Goal: Communication & Community: Answer question/provide support

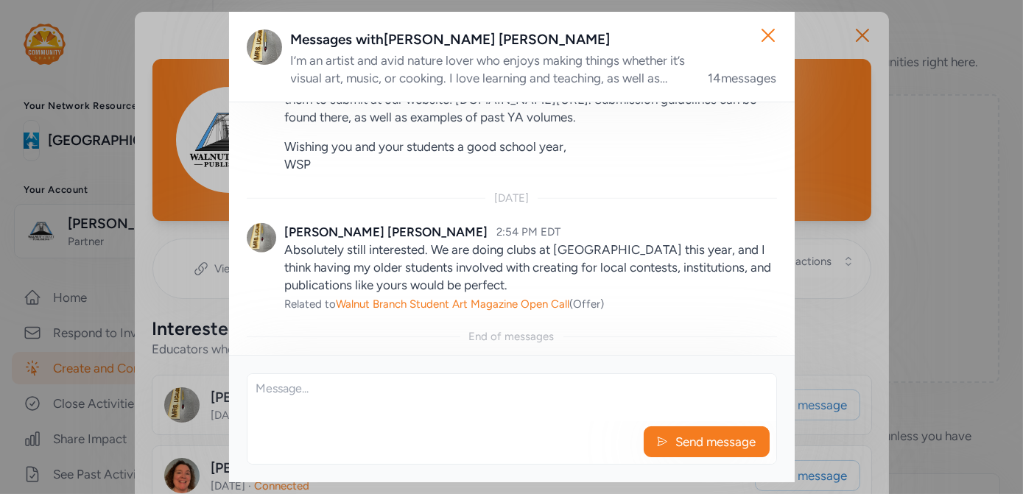
scroll to position [2245, 0]
click at [389, 404] on textarea at bounding box center [511, 397] width 529 height 47
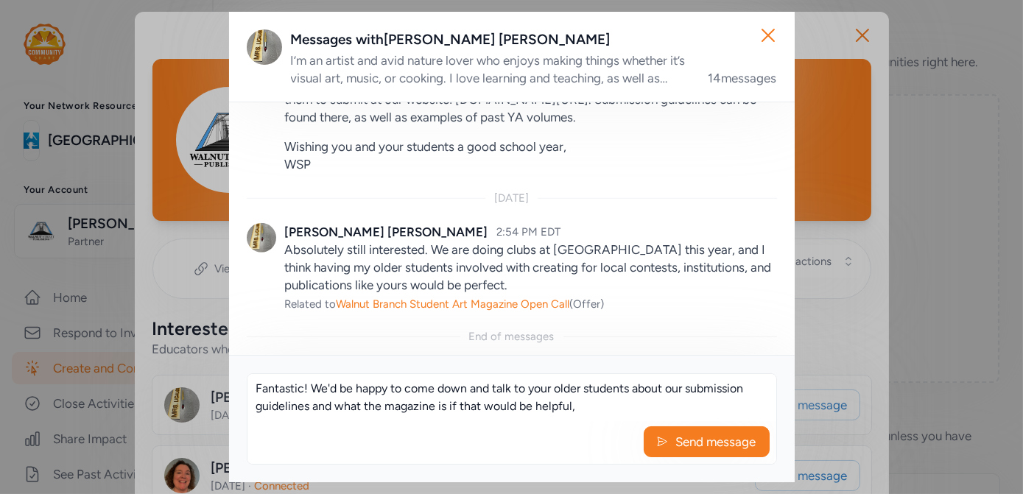
click at [575, 411] on textarea "Fantastic! We'd be happy to come down and talk to your older students about our…" at bounding box center [511, 397] width 529 height 47
drag, startPoint x: 579, startPoint y: 407, endPoint x: 435, endPoint y: 409, distance: 144.3
click at [435, 409] on textarea "Fantastic! We'd be happy to come down and talk to your older students about our…" at bounding box center [511, 397] width 529 height 47
drag, startPoint x: 340, startPoint y: 381, endPoint x: 311, endPoint y: 370, distance: 30.8
click at [311, 370] on div "Fantastic! We'd be happy to come down and talk to your older students about our…" at bounding box center [511, 418] width 565 height 127
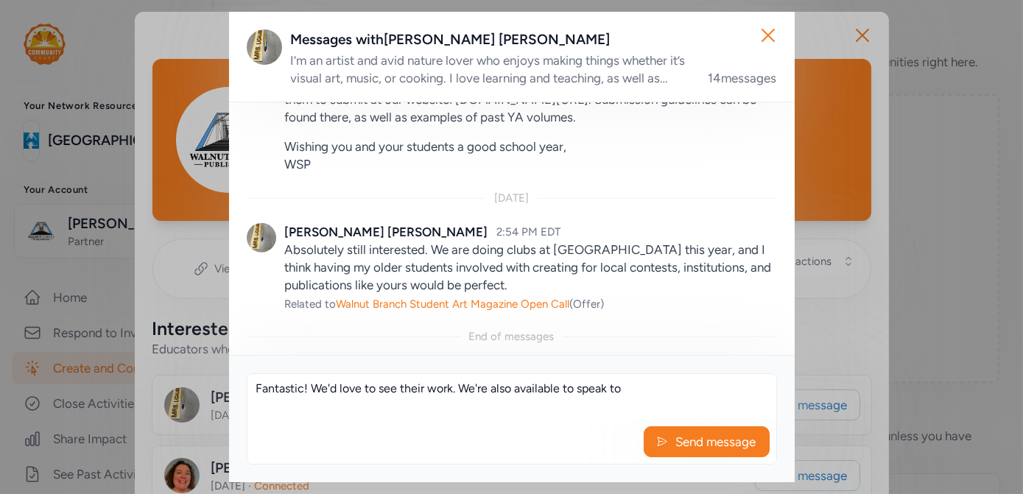
click at [626, 390] on textarea "Fantastic! We'd love to see their work. We're also available to speak to" at bounding box center [511, 397] width 529 height 47
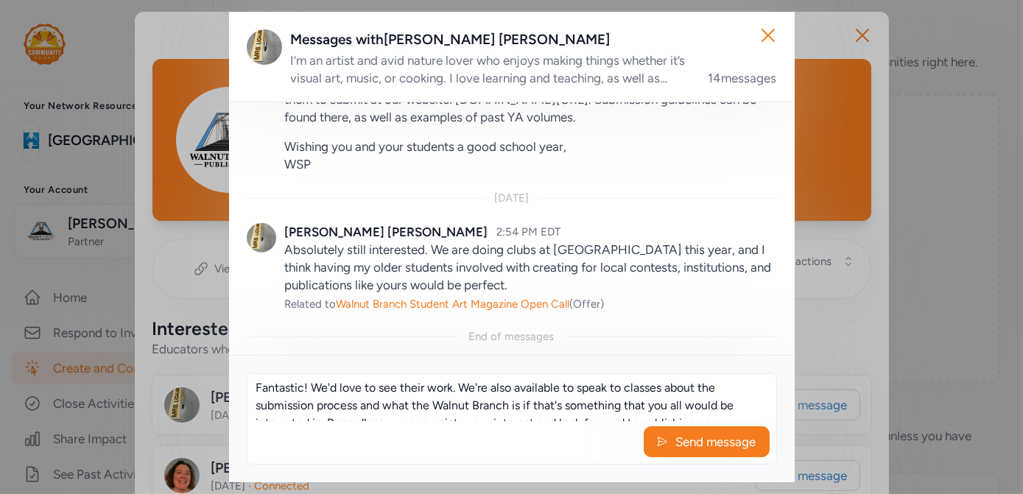
scroll to position [0, 0]
drag, startPoint x: 455, startPoint y: 387, endPoint x: 310, endPoint y: 395, distance: 145.2
click at [310, 395] on textarea "Fantastic! We'd love to see their work. We're also available to speak to classe…" at bounding box center [511, 397] width 529 height 47
click at [494, 404] on textarea "Fantastic! We'd love to see their work. We're also available to speak to classe…" at bounding box center [511, 397] width 529 height 47
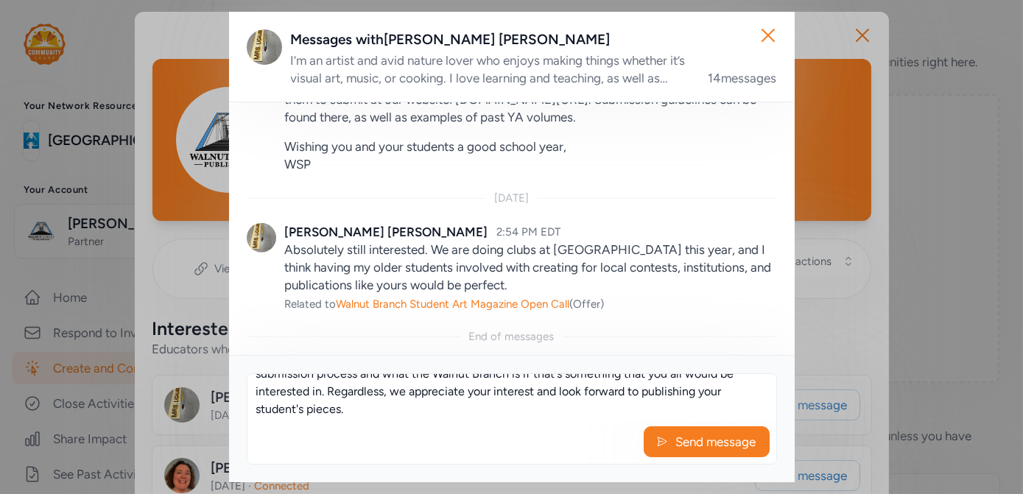
scroll to position [35, 0]
click at [414, 412] on textarea "Fantastic! We'd love to see their work. We're also available to speak to classe…" at bounding box center [511, 397] width 529 height 47
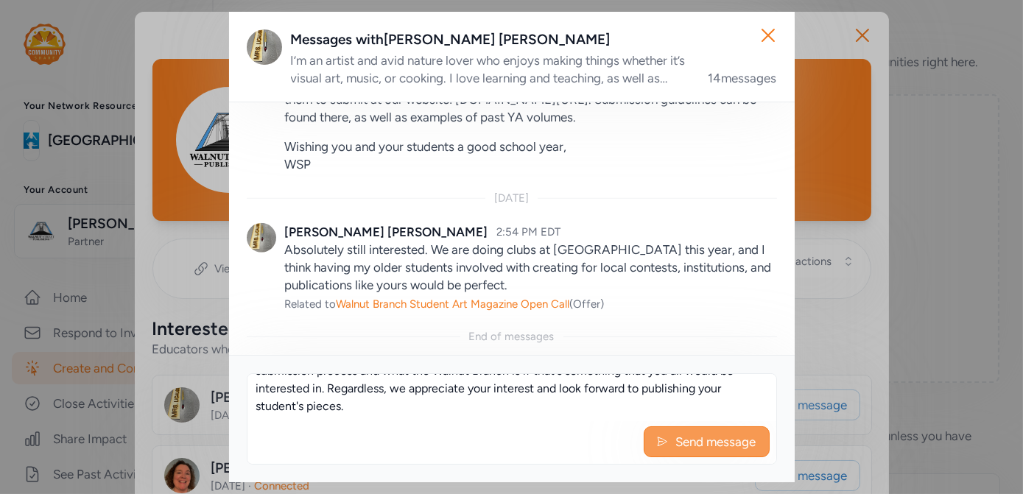
type textarea "Fantastic! We'd love to see their work. We're also available to speak to classe…"
click at [684, 439] on span "Send message" at bounding box center [715, 442] width 83 height 18
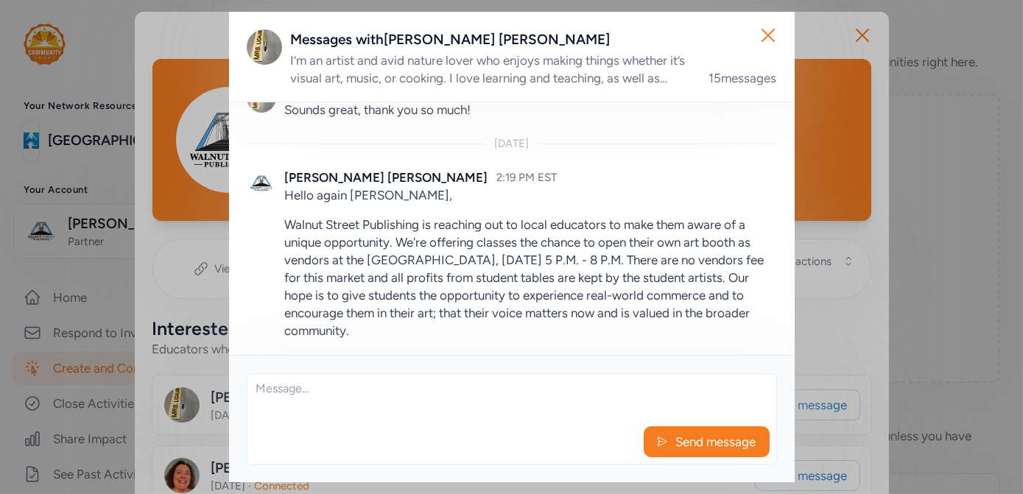
scroll to position [0, 0]
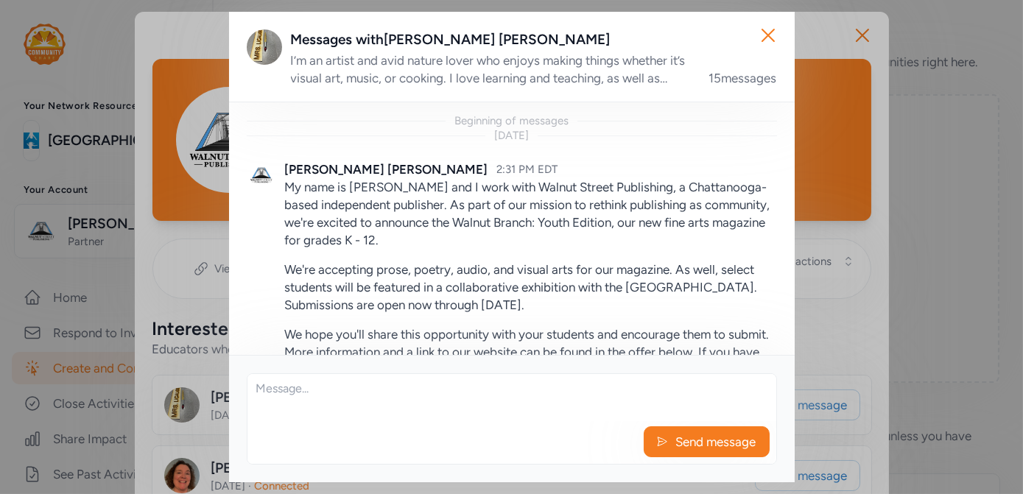
click at [641, 71] on div "I’m an artist and avid nature lover who enjoys making things whether it’s visua…" at bounding box center [491, 69] width 400 height 35
click at [324, 30] on div "Messages with [PERSON_NAME]" at bounding box center [534, 39] width 486 height 21
click at [441, 43] on div "Messages with [PERSON_NAME]" at bounding box center [534, 39] width 486 height 21
click at [259, 48] on img at bounding box center [264, 46] width 35 height 35
click at [770, 35] on icon "button" at bounding box center [768, 36] width 24 height 24
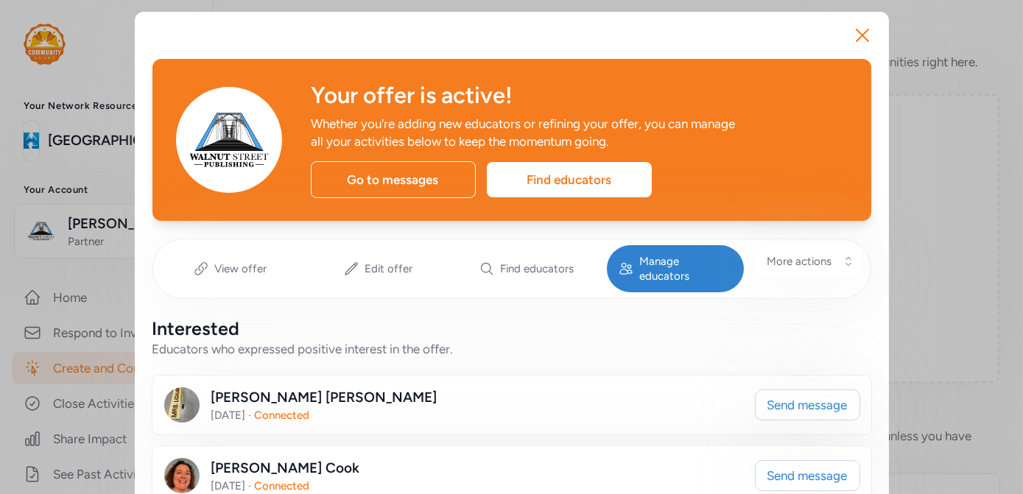
drag, startPoint x: 275, startPoint y: 387, endPoint x: 283, endPoint y: 389, distance: 8.2
click at [278, 387] on div "[PERSON_NAME]" at bounding box center [324, 397] width 226 height 21
click at [181, 389] on img at bounding box center [181, 404] width 35 height 35
click at [255, 387] on div "[PERSON_NAME]" at bounding box center [324, 397] width 226 height 21
click at [555, 173] on div "Find educators" at bounding box center [569, 179] width 165 height 35
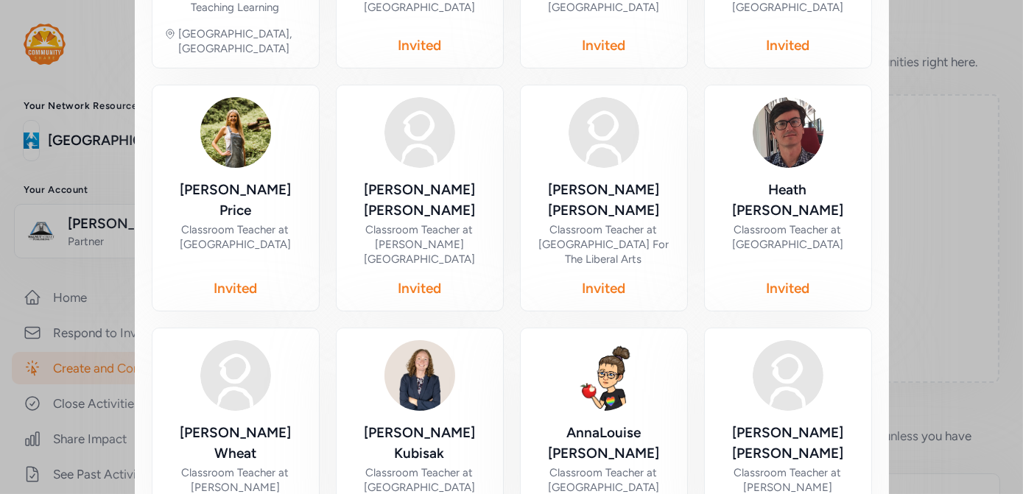
scroll to position [789, 0]
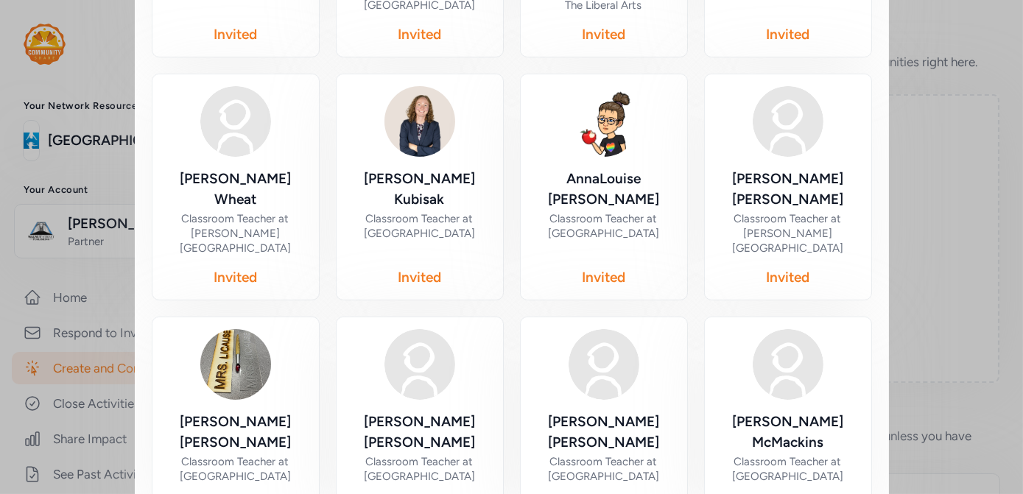
click at [239, 329] on img at bounding box center [235, 364] width 71 height 71
click at [242, 454] on div "Classroom Teacher at [GEOGRAPHIC_DATA]" at bounding box center [235, 468] width 143 height 29
click at [227, 329] on img at bounding box center [235, 364] width 71 height 71
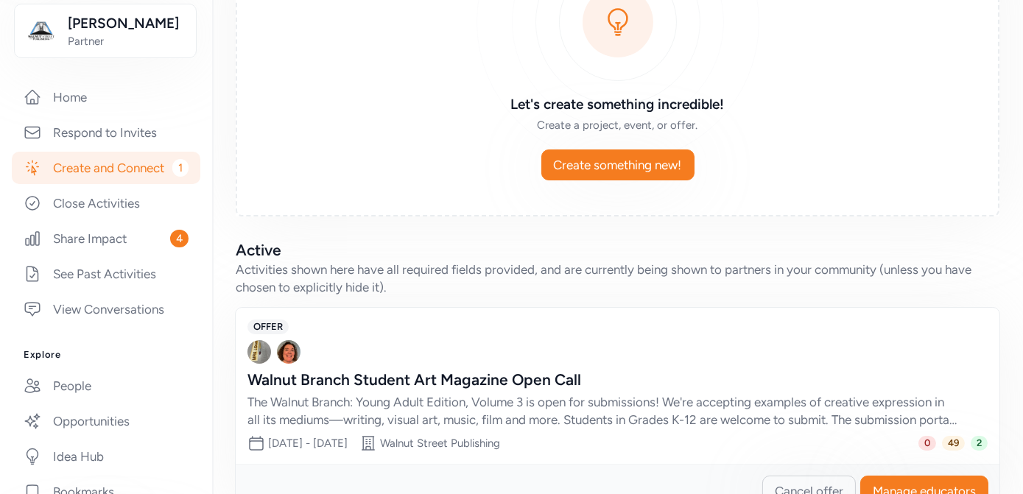
scroll to position [211, 0]
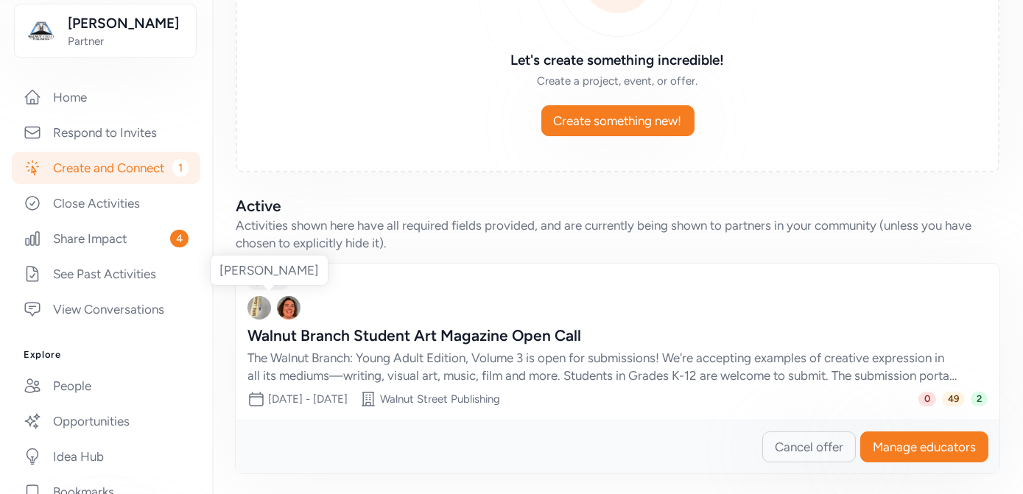
click at [261, 309] on img at bounding box center [259, 308] width 24 height 24
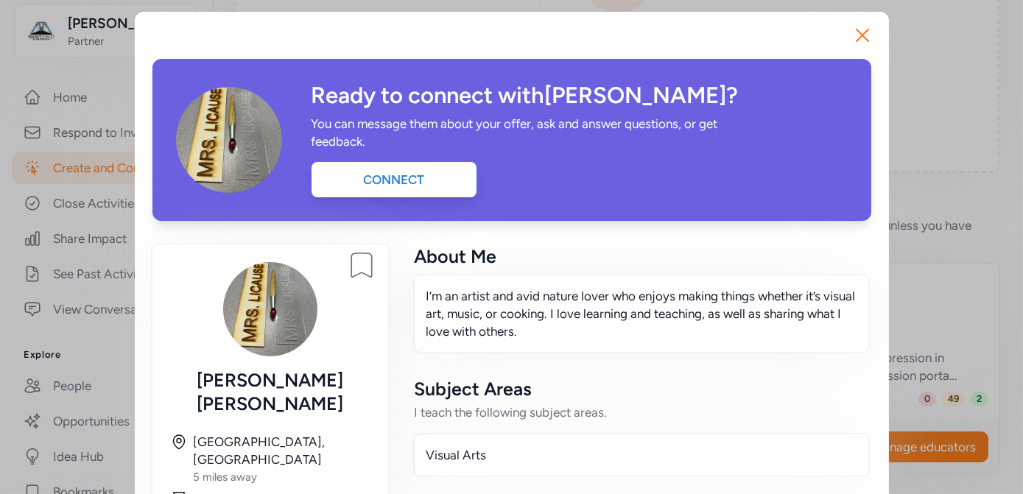
click at [927, 217] on div "Close Ready to connect with [PERSON_NAME] ? You can message them about your off…" at bounding box center [511, 384] width 1023 height 769
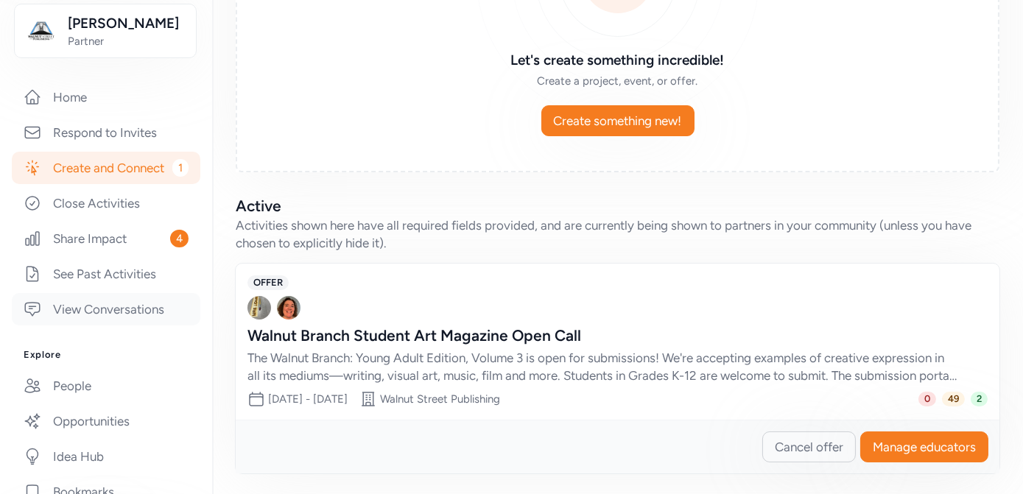
click at [93, 325] on link "View Conversations" at bounding box center [106, 309] width 188 height 32
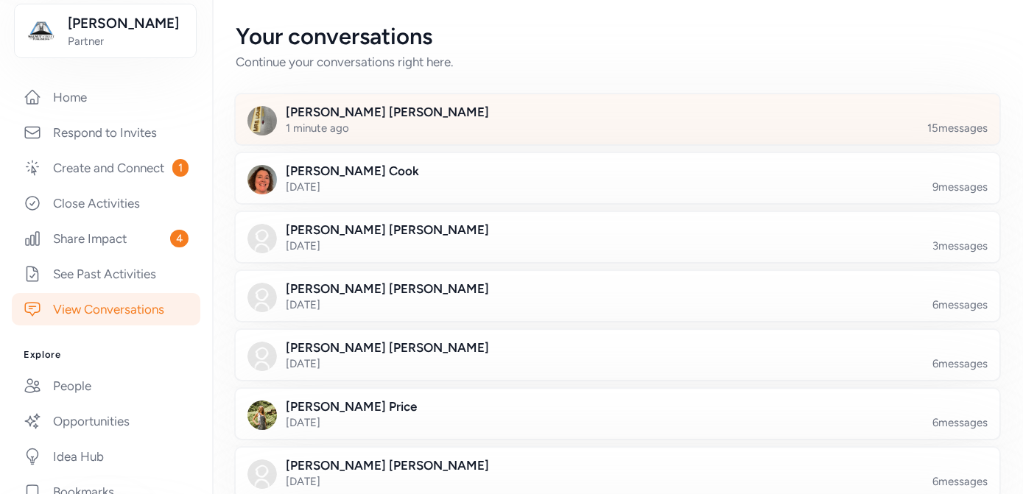
click at [421, 141] on div at bounding box center [628, 128] width 763 height 50
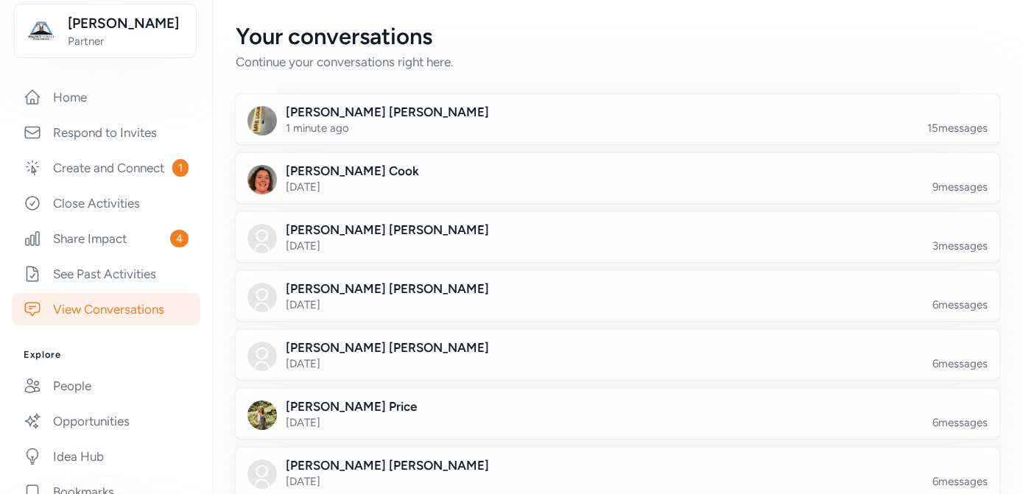
scroll to position [2368, 0]
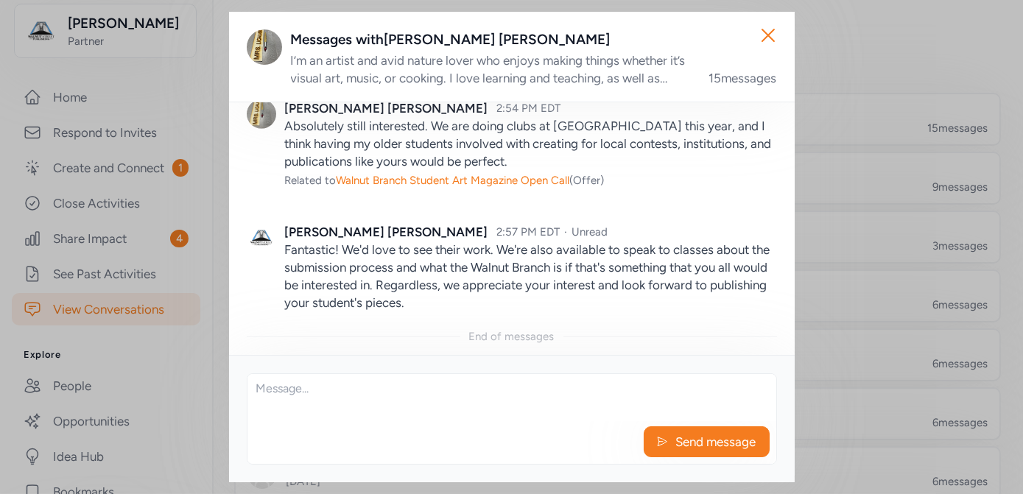
click at [399, 406] on textarea at bounding box center [511, 397] width 529 height 47
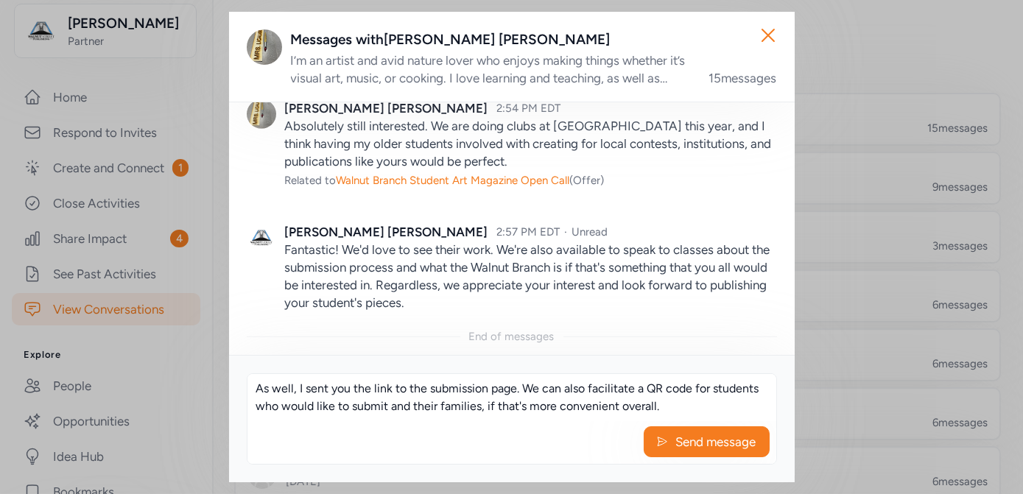
click at [673, 405] on textarea "As well, I sent you the link to the submission page. We can also facilitate a Q…" at bounding box center [511, 397] width 529 height 47
type textarea "As well, I sent you the link to the submission page. We can also facilitate a Q…"
click at [676, 436] on span "Send message" at bounding box center [715, 442] width 83 height 18
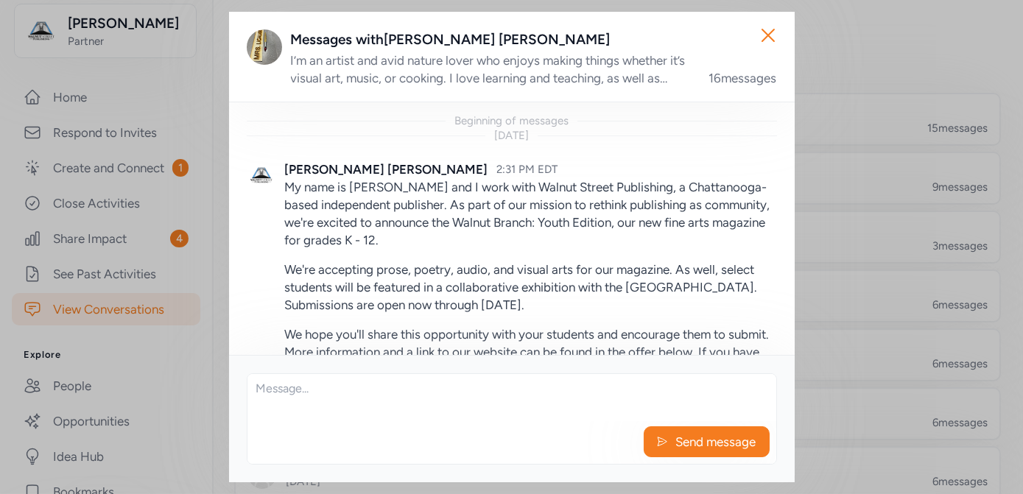
scroll to position [2474, 0]
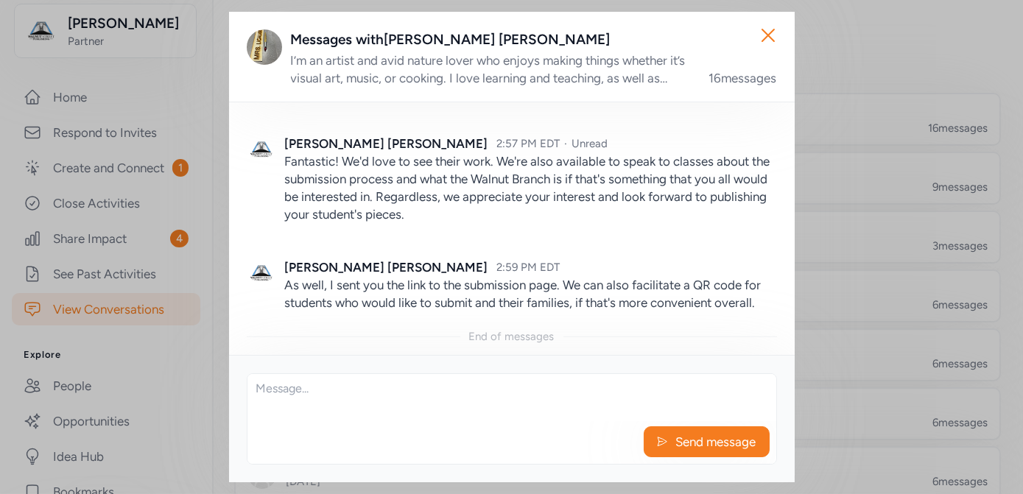
click at [837, 261] on div "Close Messages with [PERSON_NAME] I’m an artist and avid nature lover who enjoy…" at bounding box center [511, 247] width 1023 height 494
